Goal: Find specific page/section: Find specific page/section

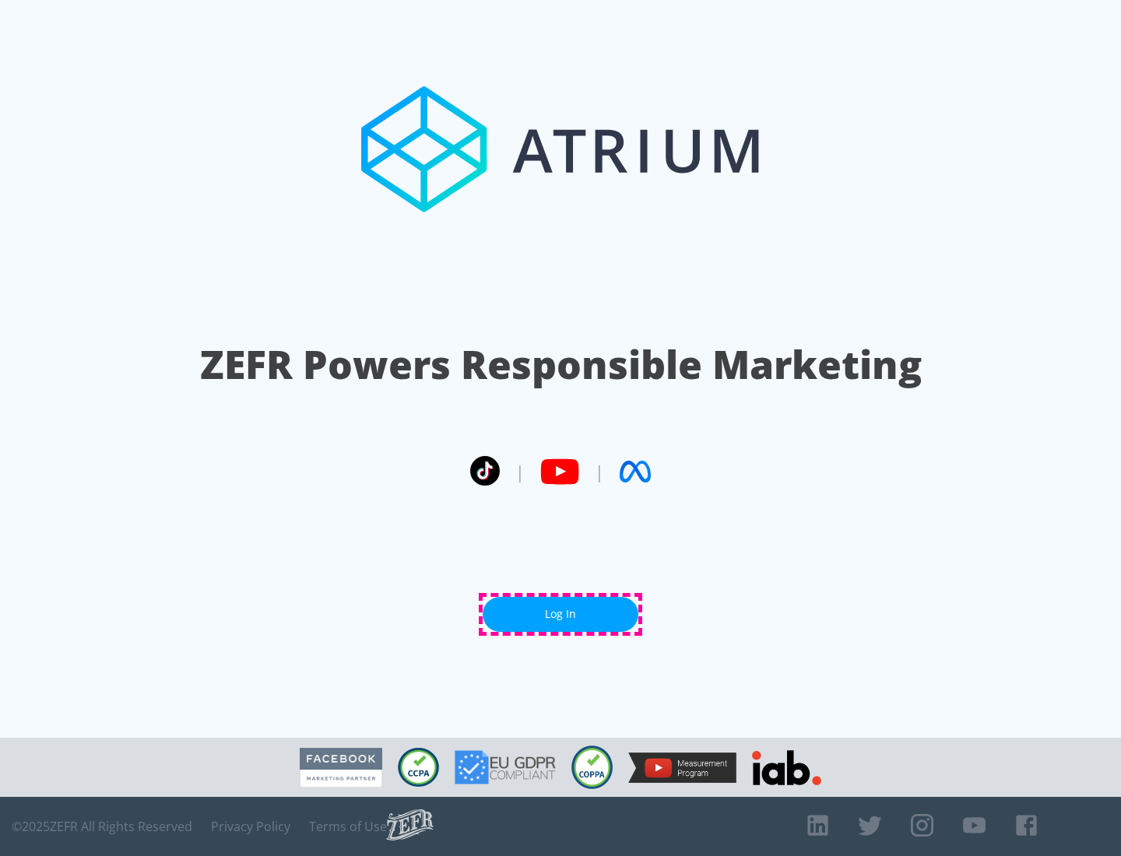
click at [560, 614] on link "Log In" at bounding box center [560, 614] width 156 height 35
